Goal: Task Accomplishment & Management: Complete application form

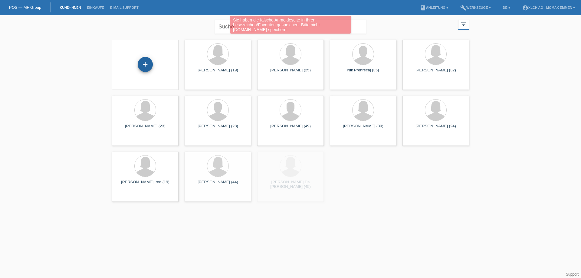
click at [149, 66] on div "+" at bounding box center [145, 64] width 15 height 15
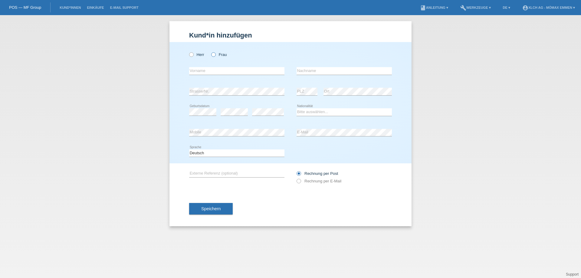
click at [216, 54] on label "Frau" at bounding box center [218, 54] width 15 height 5
click at [215, 54] on input "Frau" at bounding box center [213, 54] width 4 height 4
radio input "true"
click at [205, 70] on input "text" at bounding box center [236, 71] width 95 height 8
click at [203, 69] on input "text" at bounding box center [236, 71] width 95 height 8
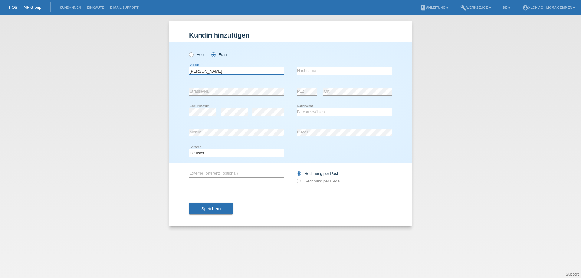
type input "[PERSON_NAME]"
type input "MANOJLOVSKA"
click at [316, 112] on select "Bitte auswählen... Schweiz Deutschland Liechtenstein Österreich ------------ Af…" at bounding box center [343, 111] width 95 height 7
select select "MK"
click at [296, 108] on select "Bitte auswählen... Schweiz Deutschland Liechtenstein Österreich ------------ Af…" at bounding box center [343, 111] width 95 height 7
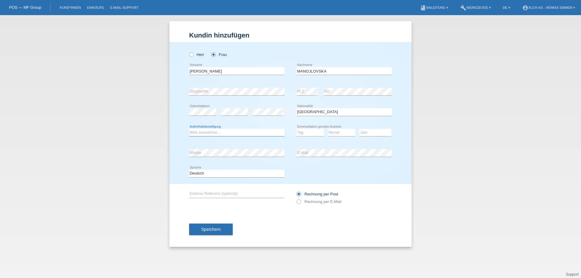
click at [205, 132] on select "Bitte auswählen... C B B - Flüchtlingsstatus Andere" at bounding box center [236, 132] width 95 height 7
select select "C"
click at [189, 129] on select "Bitte auswählen... C B B - Flüchtlingsstatus Andere" at bounding box center [236, 132] width 95 height 7
click at [314, 132] on select "Tag 01 02 03 04 05 06 07 08 09 10 11" at bounding box center [309, 132] width 27 height 7
select select "04"
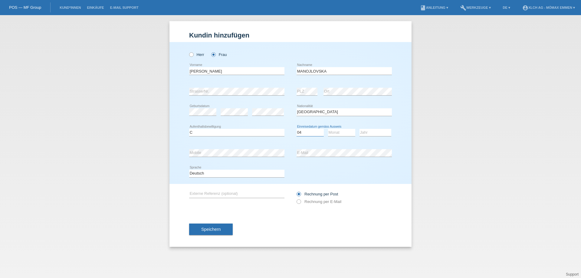
click at [296, 129] on select "Tag 01 02 03 04 05 06 07 08 09 10 11" at bounding box center [309, 132] width 27 height 7
click at [342, 133] on select "Monat 01 02 03 04 05 06 07 08 09 10 11" at bounding box center [341, 132] width 27 height 7
select select "08"
click at [328, 129] on select "Monat 01 02 03 04 05 06 07 08 09 10 11" at bounding box center [341, 132] width 27 height 7
click at [374, 132] on select "Jahr 2025 2024 2023 2022 2021 2020 2019 2018 2017 2016 2015 2014 2013 2012 2011…" at bounding box center [375, 132] width 32 height 7
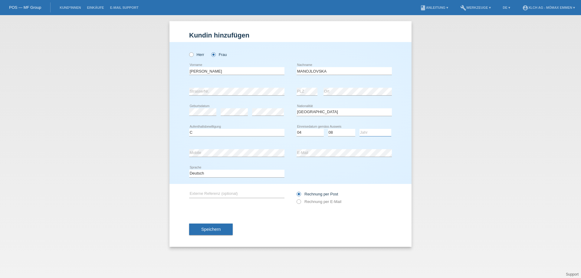
select select "1999"
click at [359, 129] on select "Jahr 2025 2024 2023 2022 2021 2020 2019 2018 2017 2016 2015 2014 2013 2012 2011…" at bounding box center [375, 132] width 32 height 7
click at [295, 198] on icon at bounding box center [295, 198] width 0 height 0
click at [299, 202] on input "Rechnung per E-Mail" at bounding box center [298, 203] width 4 height 8
radio input "true"
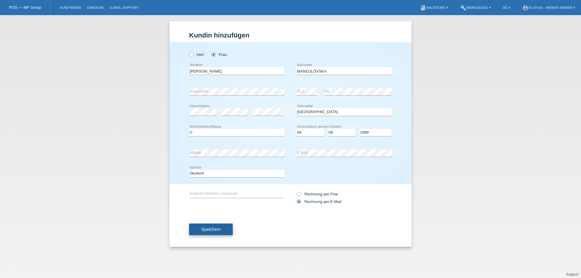
click at [207, 229] on span "Speichern" at bounding box center [210, 229] width 19 height 5
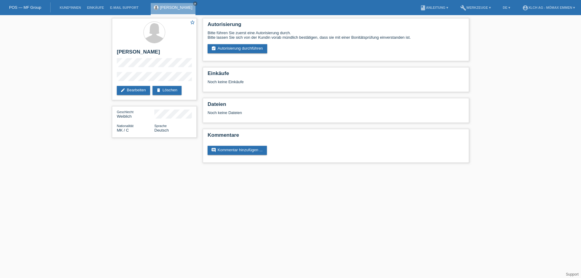
click at [230, 47] on link "assignment_turned_in Autorisierung durchführen" at bounding box center [237, 48] width 60 height 9
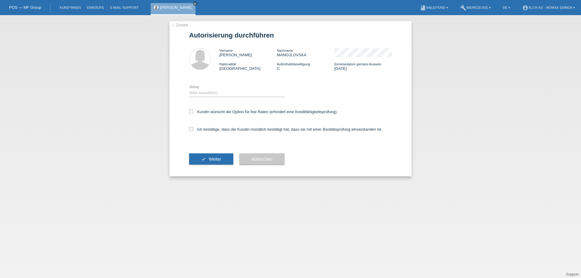
click at [211, 87] on div "Bitte auswählen CHF 1.00 - CHF 499.00 CHF 500.00 - CHF 1'999.00 CHF 2'000.00 - …" at bounding box center [236, 93] width 95 height 21
click at [211, 93] on select "Bitte auswählen CHF 1.00 - CHF 499.00 CHF 500.00 - CHF 1'999.00 CHF 2'000.00 - …" at bounding box center [236, 92] width 95 height 7
select select "2"
click at [189, 89] on select "Bitte auswählen CHF 1.00 - CHF 499.00 CHF 500.00 - CHF 1'999.00 CHF 2'000.00 - …" at bounding box center [236, 92] width 95 height 7
click at [191, 112] on icon at bounding box center [191, 111] width 4 height 4
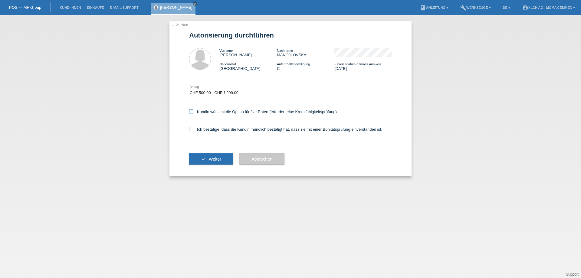
click at [191, 112] on input "Kundin wünscht die Option für fixe Raten (erfordert eine Kreditfähigkeitsprüfun…" at bounding box center [191, 111] width 4 height 4
checkbox input "true"
click at [193, 127] on icon at bounding box center [191, 129] width 4 height 4
click at [193, 127] on input "Ich bestätige, dass die Kundin mündlich bestätigt hat, dass sie mit einer Bonit…" at bounding box center [191, 129] width 4 height 4
checkbox input "true"
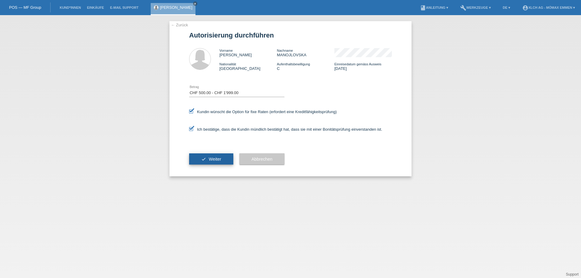
click at [213, 157] on span "Weiter" at bounding box center [215, 159] width 12 height 5
